Goal: Information Seeking & Learning: Understand process/instructions

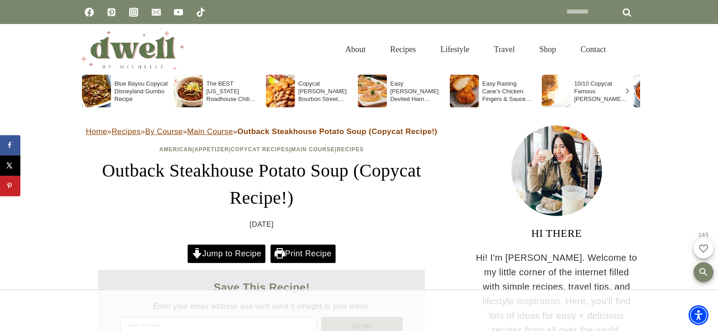
click at [212, 250] on link "Jump to Recipe" at bounding box center [227, 254] width 78 height 19
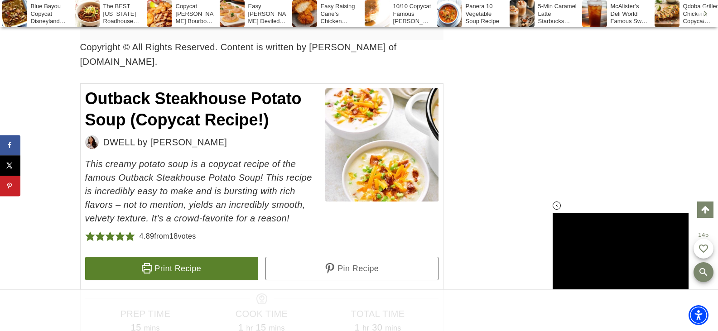
click at [88, 89] on span "Outback Steakhouse Potato Soup (Copycat Recipe!)" at bounding box center [193, 109] width 216 height 40
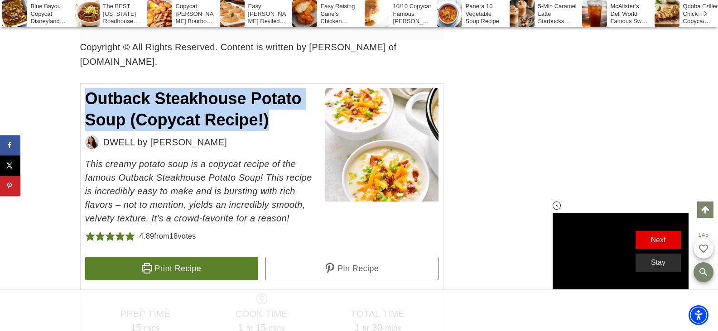
copy span "Outback Steakhouse Potato Soup (Copycat Recipe!)"
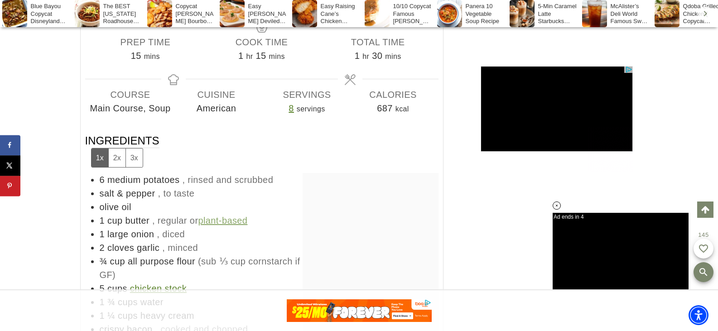
scroll to position [4668, 0]
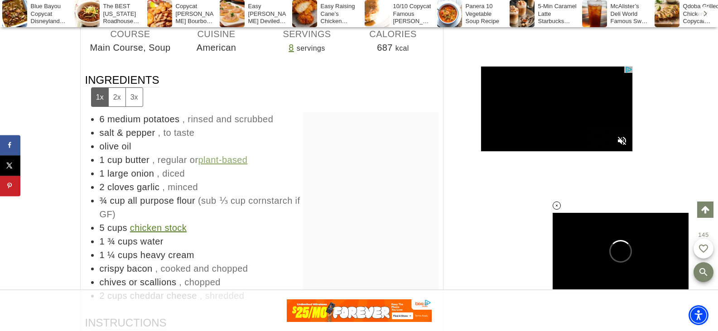
click at [101, 114] on span "6" at bounding box center [102, 119] width 5 height 10
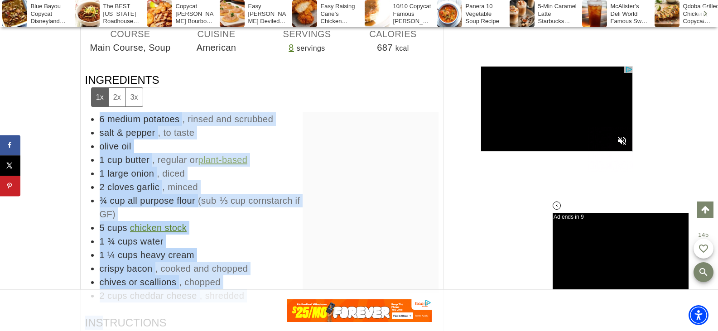
copy div "6 medium potatoes , rinsed and scrubbed salt & pepper , to taste olive oil 1 cu…"
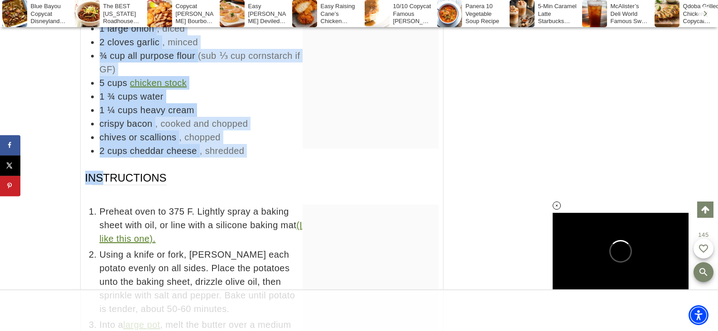
scroll to position [4903, 0]
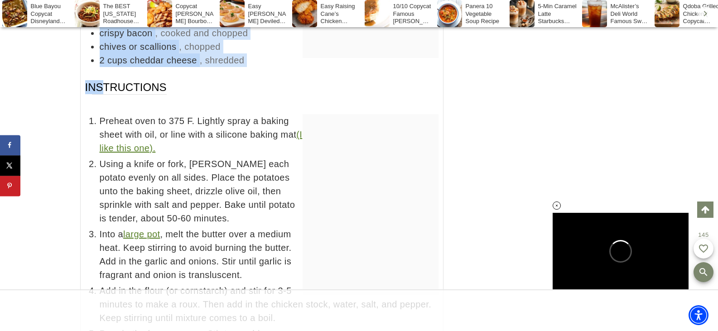
click at [100, 114] on span "Preheat oven to 375 F. Lightly spray a baking sheet with oil, or line with a si…" at bounding box center [269, 134] width 339 height 41
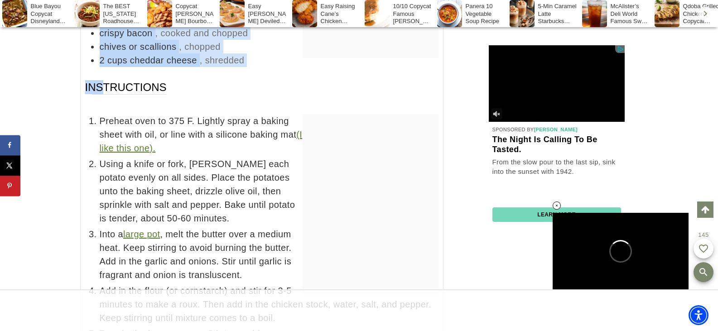
click at [100, 114] on span "Preheat oven to 375 F. Lightly spray a baking sheet with oil, or line with a si…" at bounding box center [269, 134] width 339 height 41
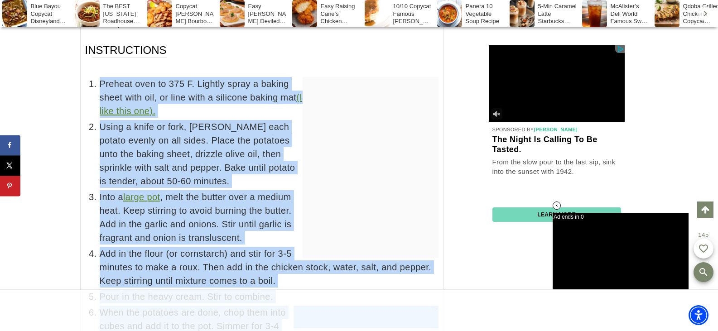
scroll to position [0, 0]
copy ul "Preheat oven to 375 F. Lightly spray a baking sheet with oil, or line with a si…"
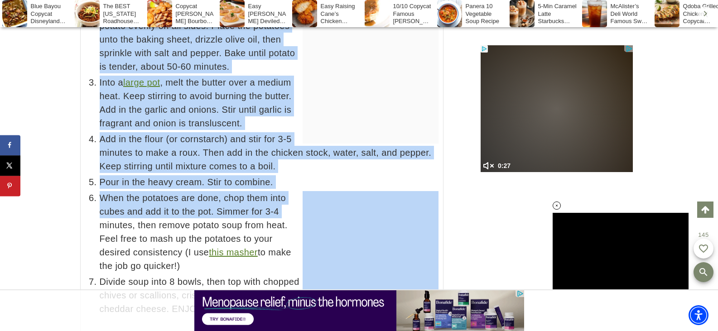
click at [100, 208] on span "When the potatoes are done, chop them into cubes and add it to the pot. Simmer …" at bounding box center [269, 232] width 339 height 82
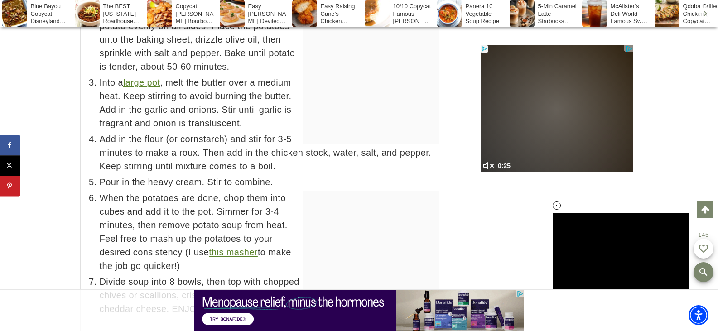
click at [103, 209] on span "When the potatoes are done, chop them into cubes and add it to the pot. Simmer …" at bounding box center [269, 232] width 339 height 82
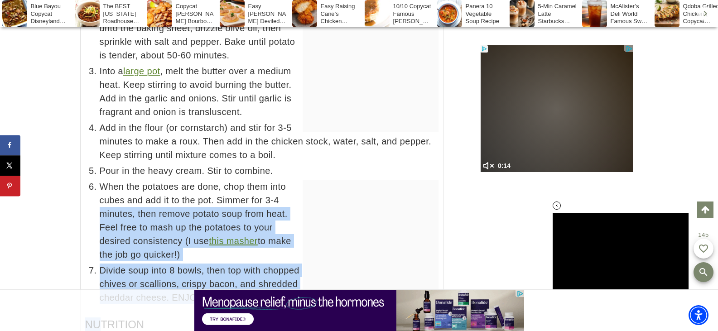
copy div "minutes, then remove potato soup from heat. Feel free to mash up the potatoes t…"
